Goal: Register for event/course

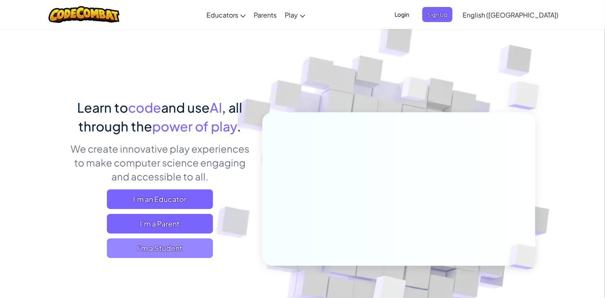
click at [159, 243] on span "I'm a Student" at bounding box center [160, 248] width 106 height 20
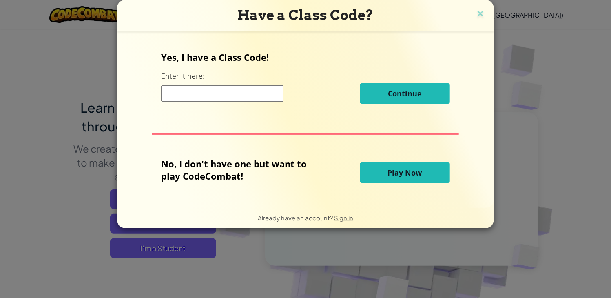
click at [394, 170] on span "Play Now" at bounding box center [405, 173] width 34 height 10
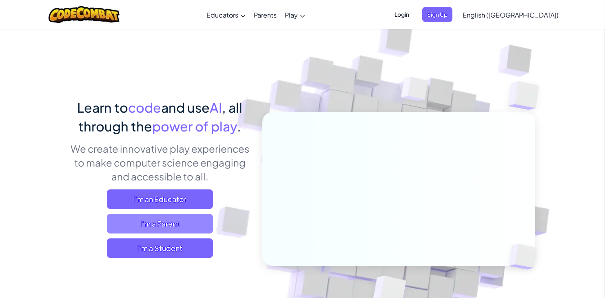
click at [160, 222] on span "I'm a Parent" at bounding box center [160, 224] width 106 height 20
